Goal: Communication & Community: Answer question/provide support

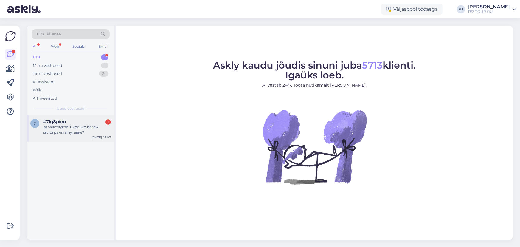
click at [56, 120] on span "#7lg8pino" at bounding box center [54, 121] width 23 height 5
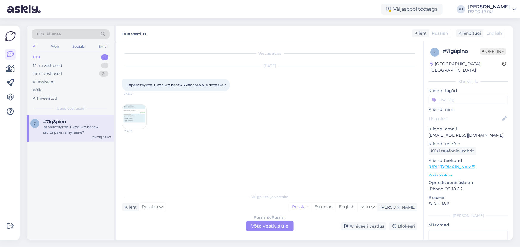
click at [280, 226] on div "Russian to Russian Võta vestlus üle" at bounding box center [269, 225] width 47 height 11
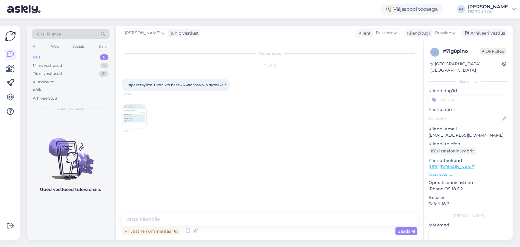
click at [465, 97] on input at bounding box center [468, 99] width 80 height 9
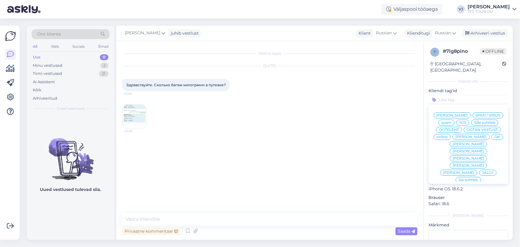
click at [467, 112] on div "[PERSON_NAME]" at bounding box center [452, 115] width 37 height 6
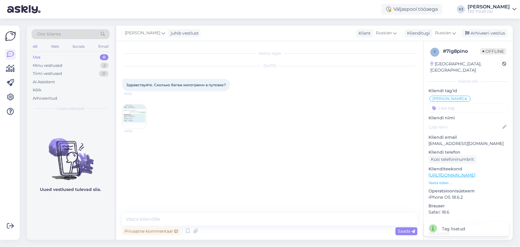
click at [138, 119] on img at bounding box center [134, 117] width 24 height 24
click at [195, 220] on textarea at bounding box center [269, 219] width 295 height 13
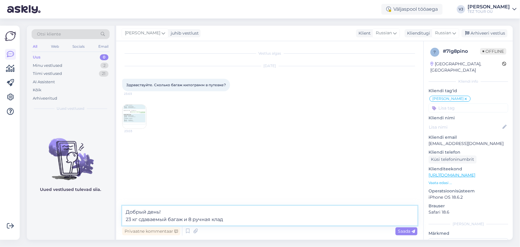
type textarea "Добрый день! 23 кг сдаваемый багаж и 8 ручная кладь"
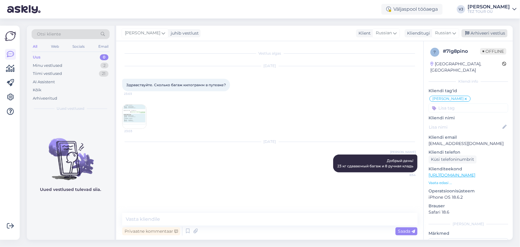
click at [486, 33] on div "Arhiveeri vestlus" at bounding box center [485, 33] width 46 height 8
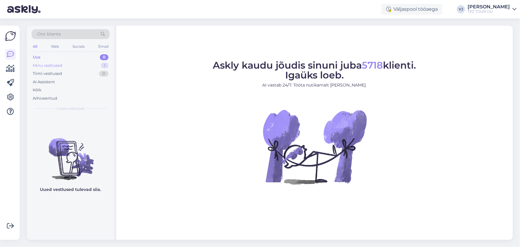
click at [94, 64] on div "Minu vestlused 1" at bounding box center [71, 65] width 78 height 8
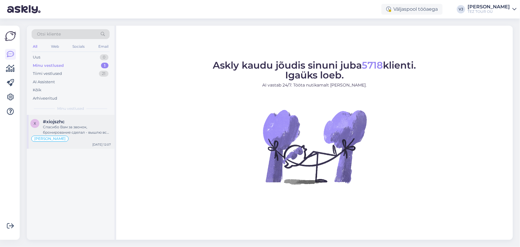
click at [110, 133] on div "Спасибо Вам за звонок, бронирование сделал - вышлю всё на почту" at bounding box center [77, 129] width 68 height 11
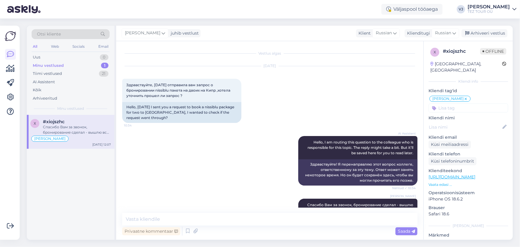
scroll to position [15, 0]
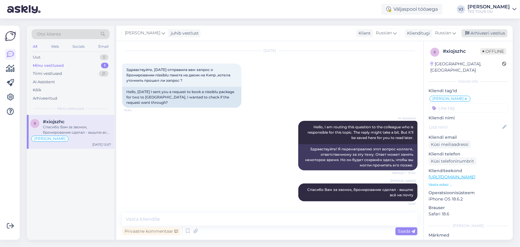
click at [488, 36] on div "Arhiveeri vestlus" at bounding box center [485, 33] width 46 height 8
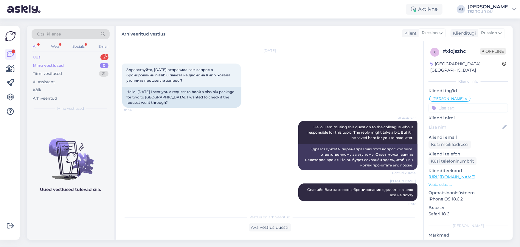
click at [94, 58] on div "Uus 2" at bounding box center [71, 57] width 78 height 8
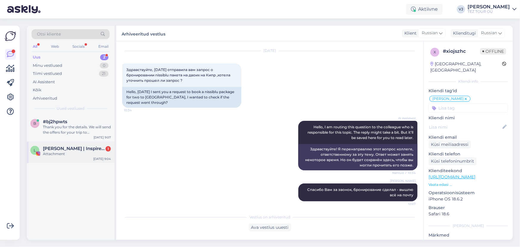
click at [85, 151] on div "Attachment" at bounding box center [77, 153] width 68 height 5
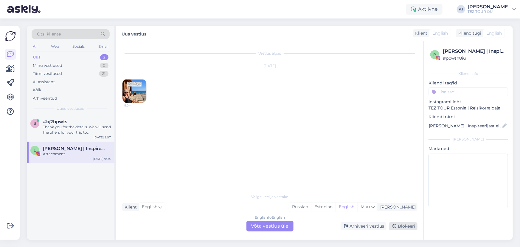
click at [402, 227] on div "Blokeeri" at bounding box center [403, 226] width 29 height 8
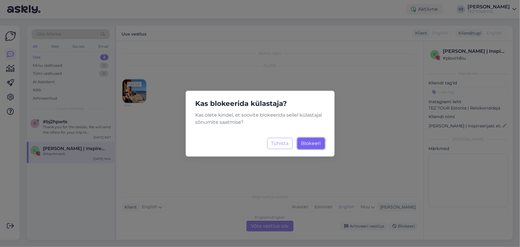
click at [310, 144] on span "Blokeeri" at bounding box center [311, 143] width 20 height 6
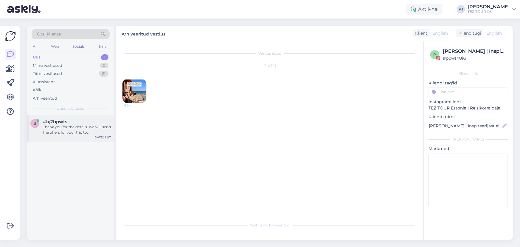
click at [58, 138] on div "b #bj2hpwts Thank you for the details. We will send the offers for your trip to…" at bounding box center [71, 128] width 88 height 27
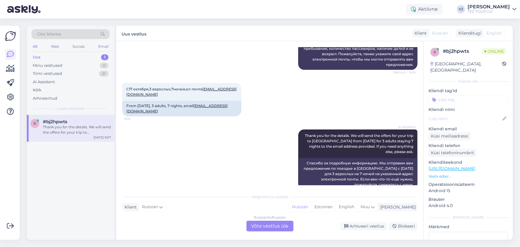
click at [270, 223] on div "Russian to Russian Võta vestlus üle" at bounding box center [269, 225] width 47 height 11
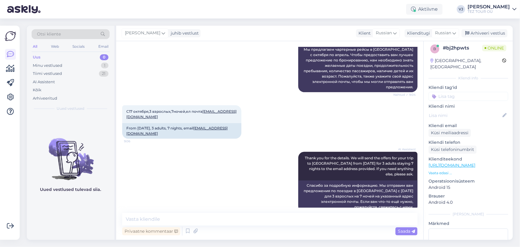
click at [484, 92] on input at bounding box center [468, 96] width 80 height 9
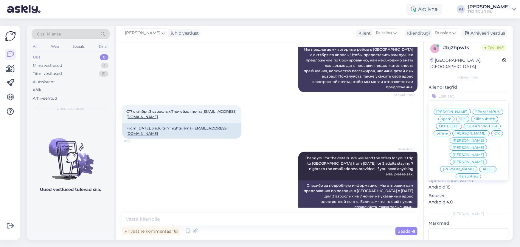
scroll to position [4, 0]
click at [468, 110] on span "[PERSON_NAME]" at bounding box center [451, 112] width 31 height 4
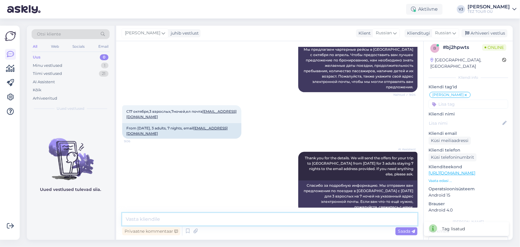
click at [185, 219] on textarea at bounding box center [269, 219] width 295 height 13
type textarea "L"
type textarea "Доброе утро!"
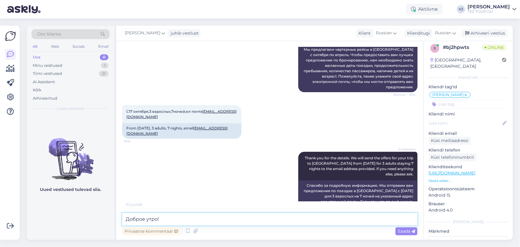
scroll to position [126, 0]
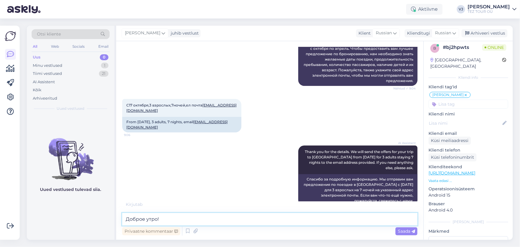
click at [181, 220] on textarea "Доброе утро!" at bounding box center [269, 219] width 295 height 13
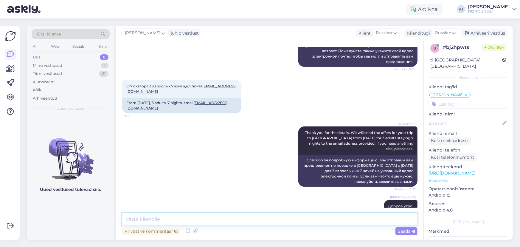
scroll to position [146, 0]
click at [187, 234] on icon at bounding box center [187, 230] width 7 height 9
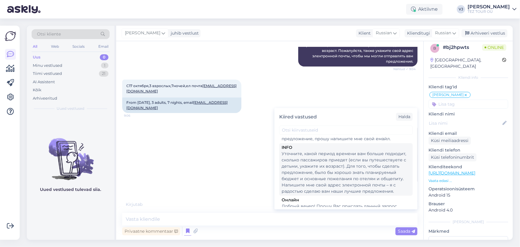
scroll to position [280, 0]
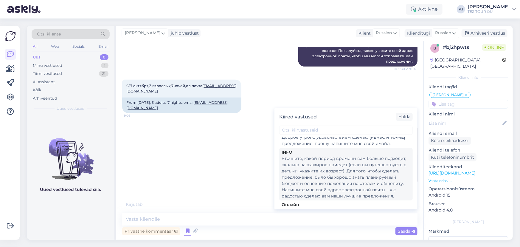
click at [373, 173] on div "Уточните, какой период времени вам больше подходит, сколько пассажиров приедет …" at bounding box center [346, 177] width 129 height 44
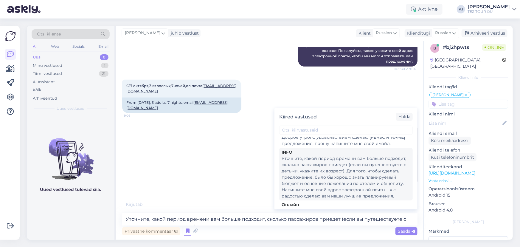
scroll to position [0, 0]
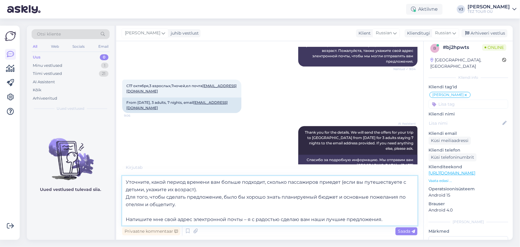
drag, startPoint x: 209, startPoint y: 191, endPoint x: 80, endPoint y: 176, distance: 129.0
click at [80, 176] on div "Otsi kliente All Web Socials Email Uus 0 Minu vestlused 1 Tiimi vestlused 21 AI…" at bounding box center [270, 133] width 486 height 214
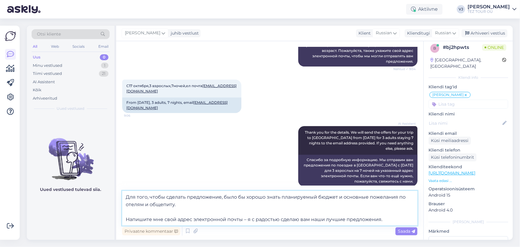
drag, startPoint x: 211, startPoint y: 210, endPoint x: 408, endPoint y: 219, distance: 197.7
click at [408, 219] on textarea "Для того, чтобы сделать предложение, было бы хорошо знать планируемый бюджет и …" at bounding box center [269, 208] width 295 height 35
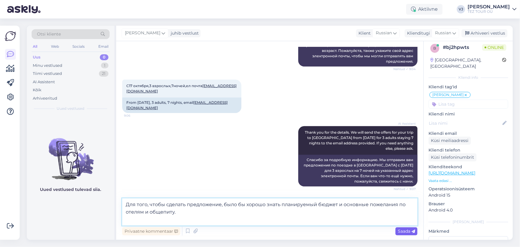
type textarea "Для того, чтобы сделать предложение, было бы хорошо знать планируемый бюджет и …"
click at [403, 232] on span "Saada" at bounding box center [406, 230] width 17 height 5
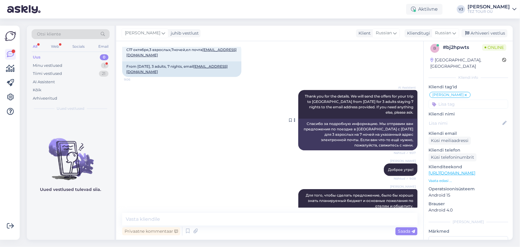
scroll to position [208, 0]
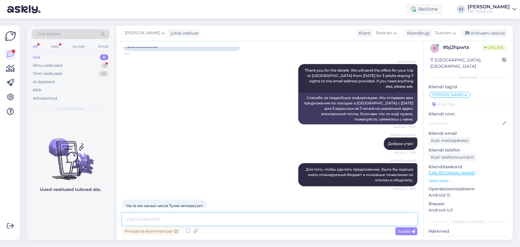
click at [223, 224] on textarea at bounding box center [269, 219] width 295 height 13
type textarea "В [GEOGRAPHIC_DATA] нет рейсов у нас"
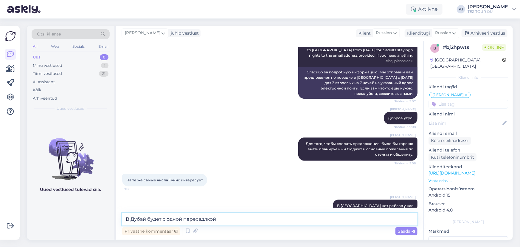
type textarea "В Дубай будет с одной пересадкой"
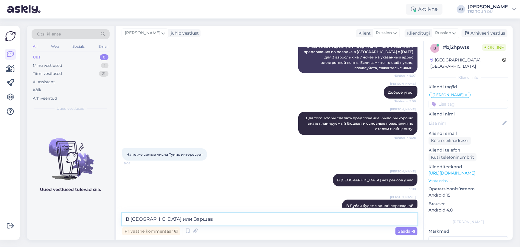
type textarea "В [GEOGRAPHIC_DATA] или [GEOGRAPHIC_DATA]"
